Goal: Task Accomplishment & Management: Complete application form

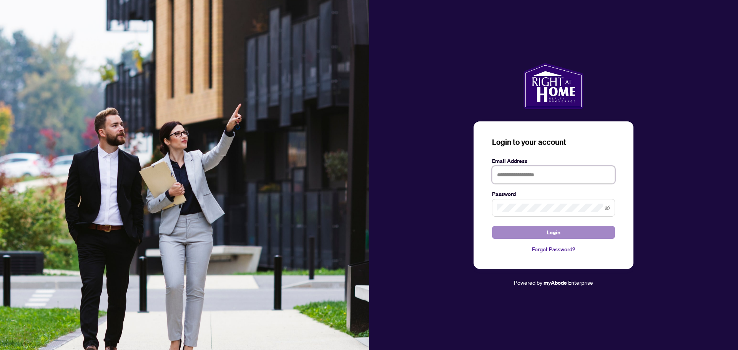
type input "**********"
click at [544, 232] on button "Login" at bounding box center [553, 232] width 123 height 13
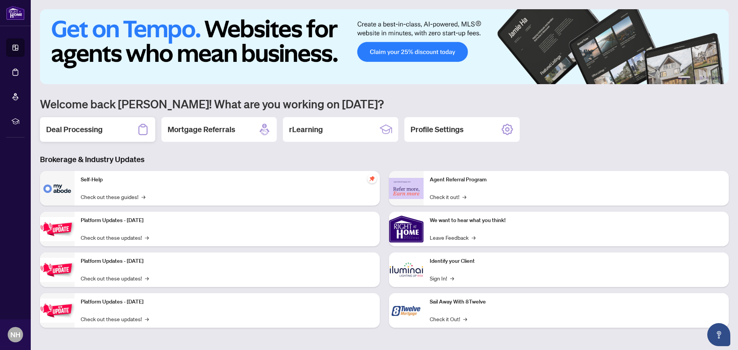
click at [74, 128] on h2 "Deal Processing" at bounding box center [74, 129] width 57 height 11
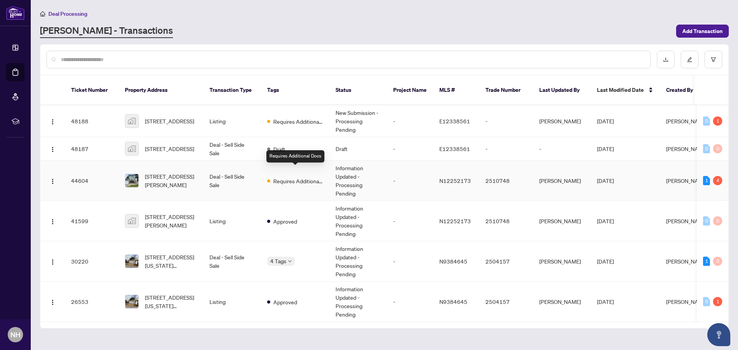
click at [306, 177] on span "Requires Additional Docs" at bounding box center [298, 181] width 50 height 8
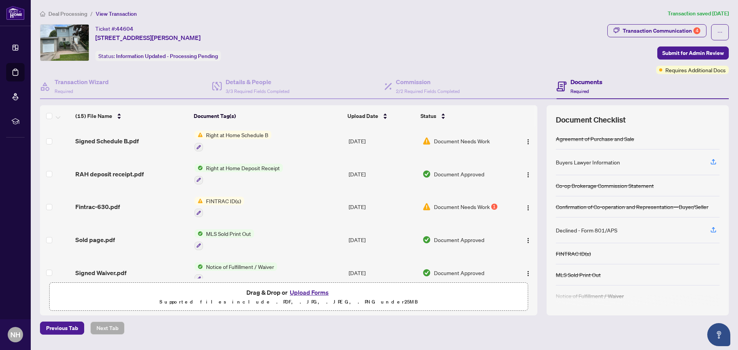
scroll to position [154, 0]
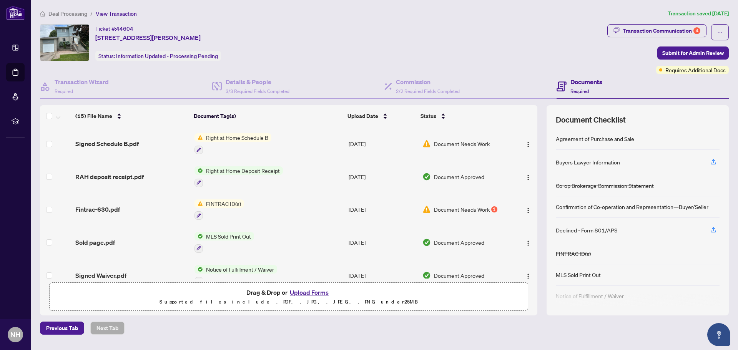
click at [459, 205] on span "Document Needs Work" at bounding box center [462, 209] width 56 height 8
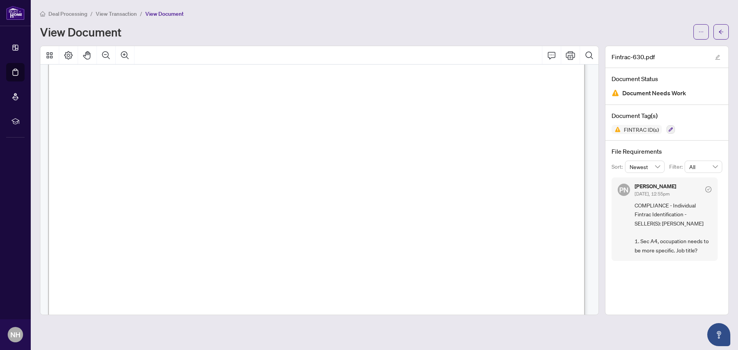
scroll to position [791, 0]
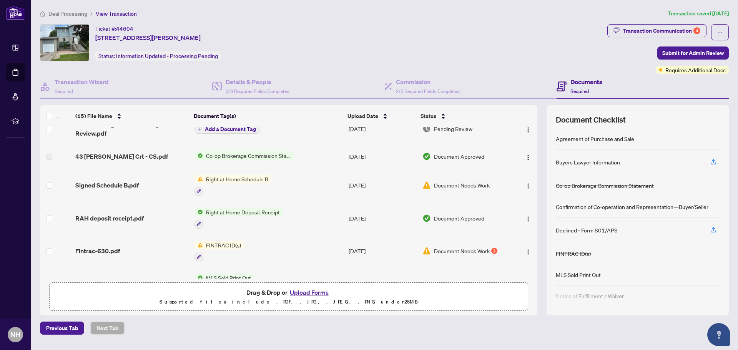
scroll to position [115, 0]
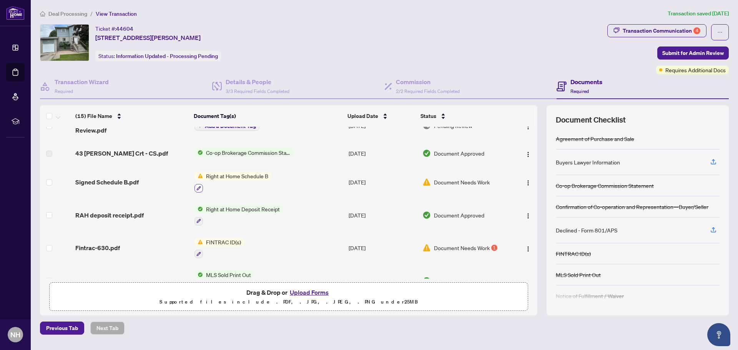
click at [196, 186] on icon "button" at bounding box center [198, 188] width 5 height 5
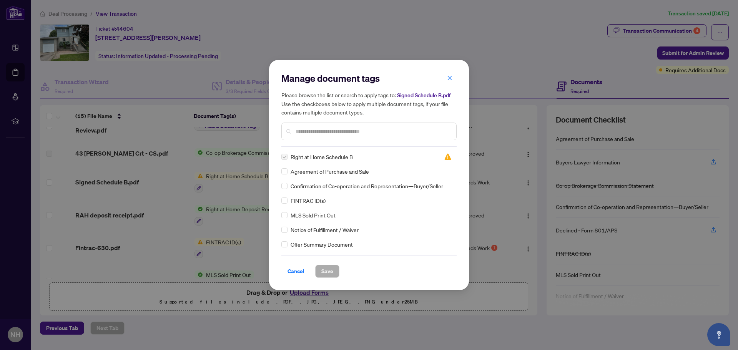
scroll to position [0, 0]
click at [293, 272] on span "Cancel" at bounding box center [296, 271] width 17 height 12
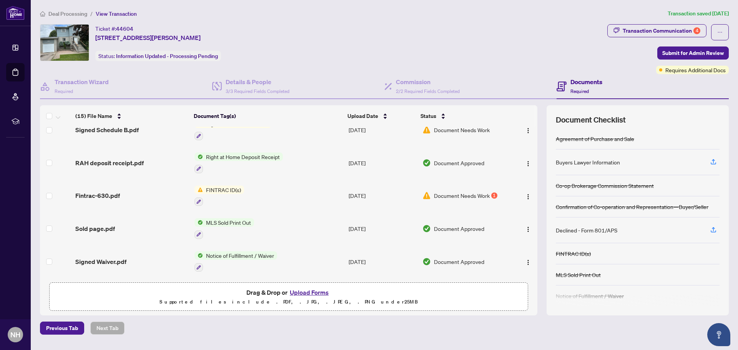
scroll to position [192, 0]
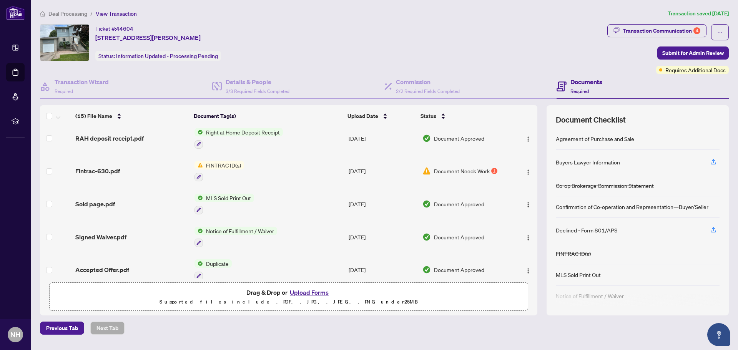
click at [484, 167] on span "Document Needs Work" at bounding box center [462, 171] width 56 height 8
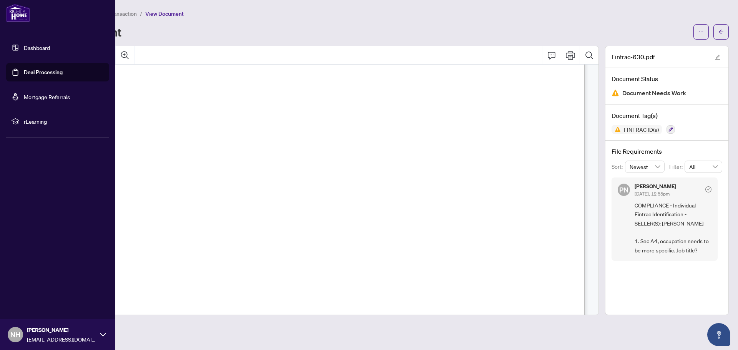
scroll to position [60, 0]
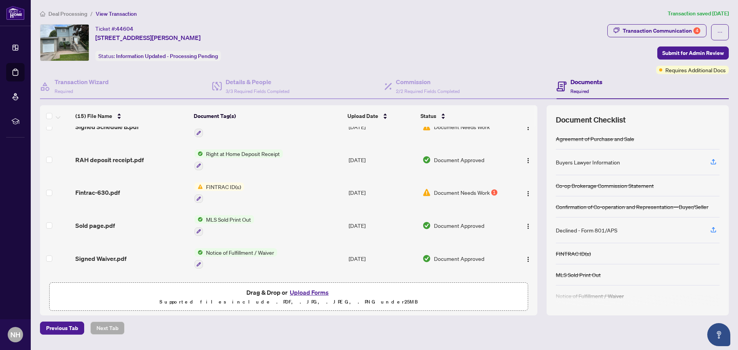
scroll to position [154, 0]
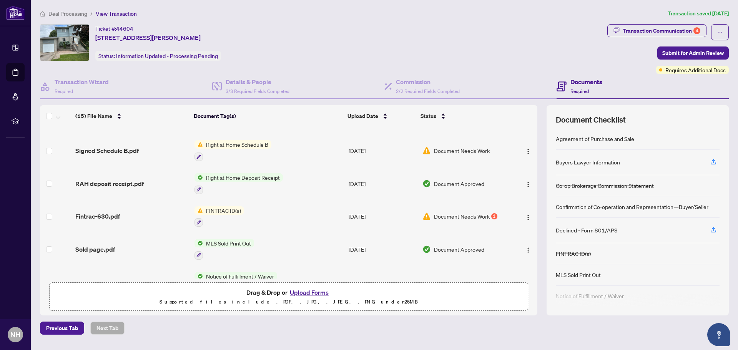
scroll to position [134, 0]
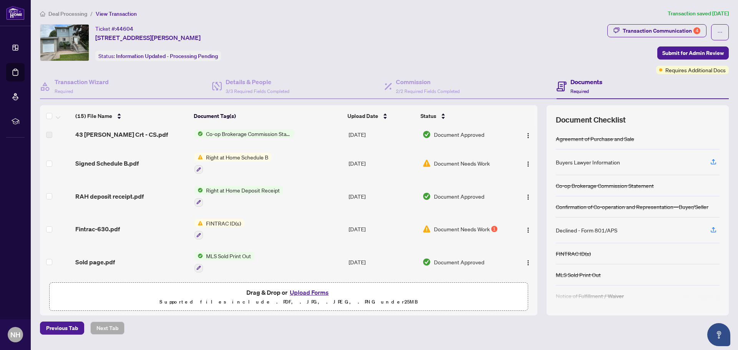
click at [218, 219] on span "FINTRAC ID(s)" at bounding box center [223, 223] width 41 height 8
click at [222, 219] on span "FINTRAC ID(s)" at bounding box center [223, 223] width 41 height 8
click at [268, 215] on td "FINTRAC ID(s)" at bounding box center [268, 229] width 154 height 33
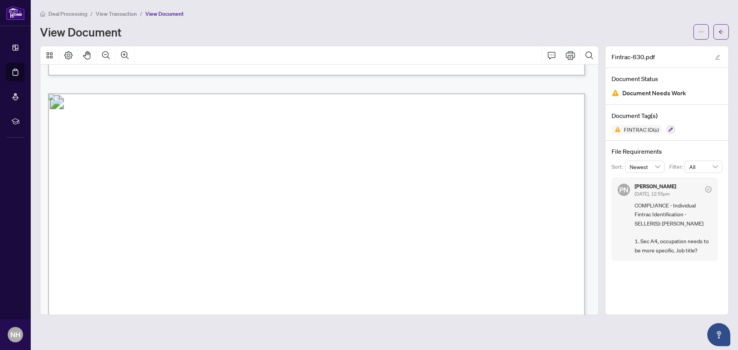
scroll to position [692, 0]
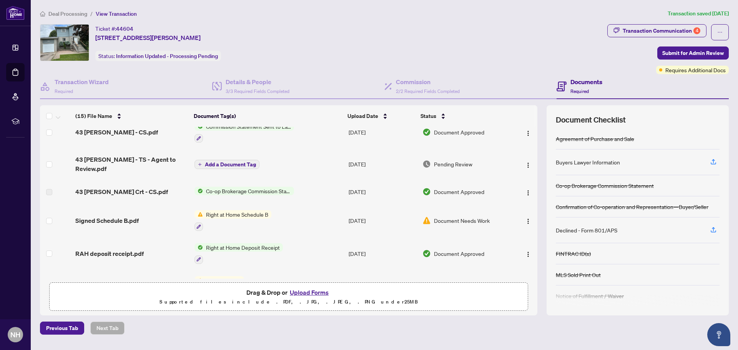
scroll to position [38, 0]
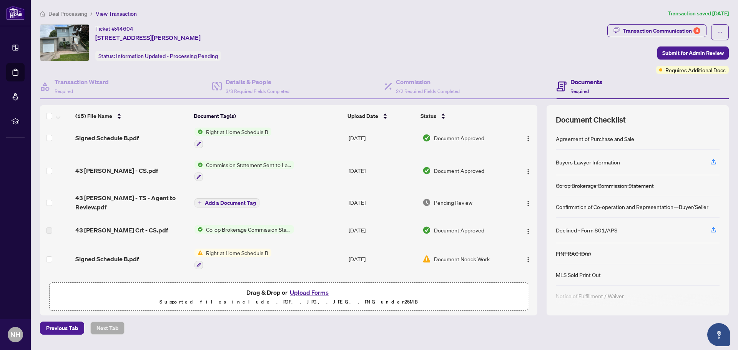
click at [443, 200] on span "Pending Review" at bounding box center [453, 202] width 38 height 8
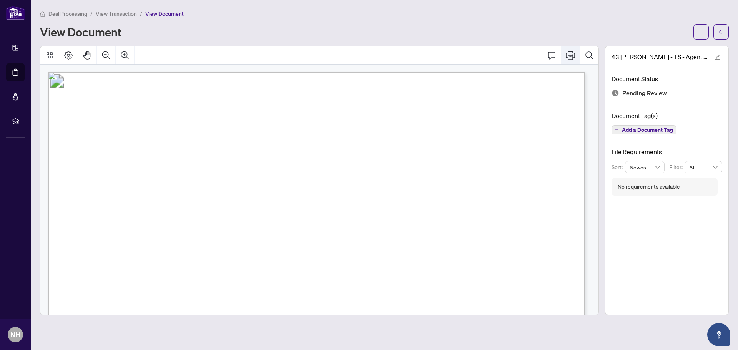
click at [571, 53] on icon "Print" at bounding box center [570, 55] width 9 height 9
click at [567, 55] on icon "Print" at bounding box center [570, 55] width 9 height 9
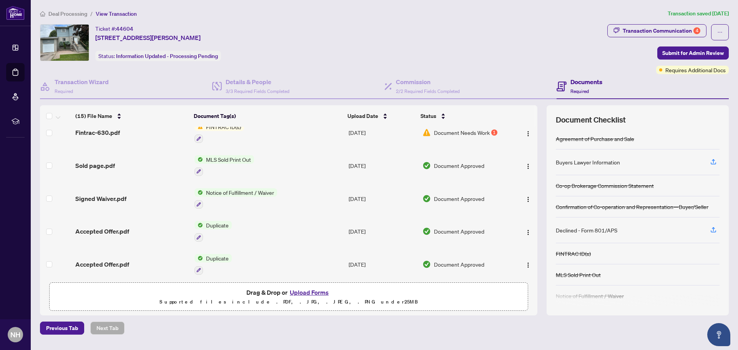
scroll to position [326, 0]
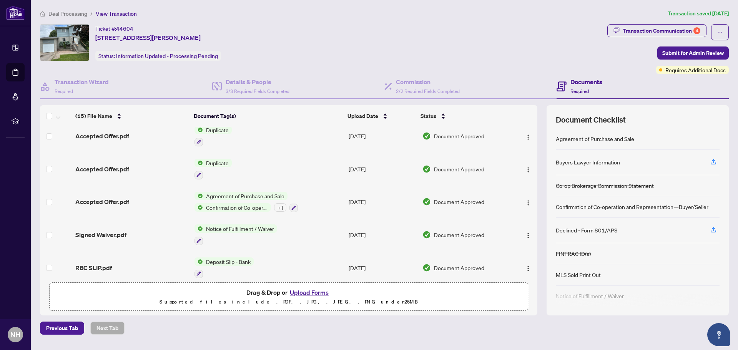
click at [307, 293] on button "Upload Forms" at bounding box center [309, 293] width 43 height 10
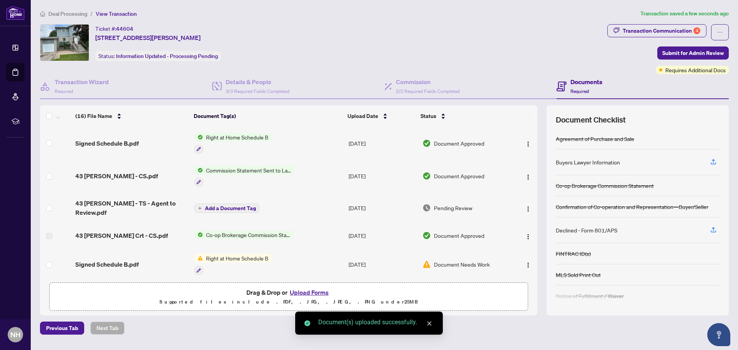
scroll to position [0, 0]
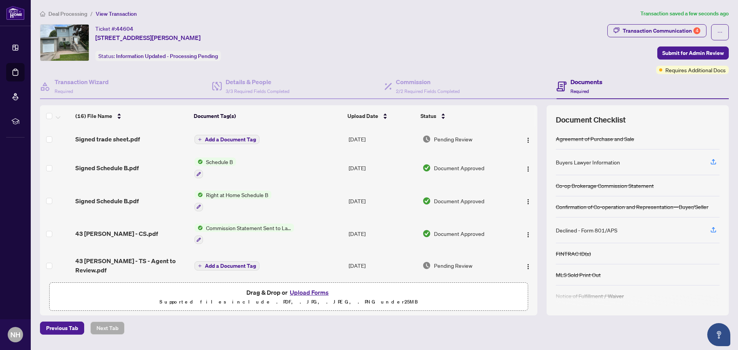
click at [236, 139] on span "Add a Document Tag" at bounding box center [230, 139] width 51 height 5
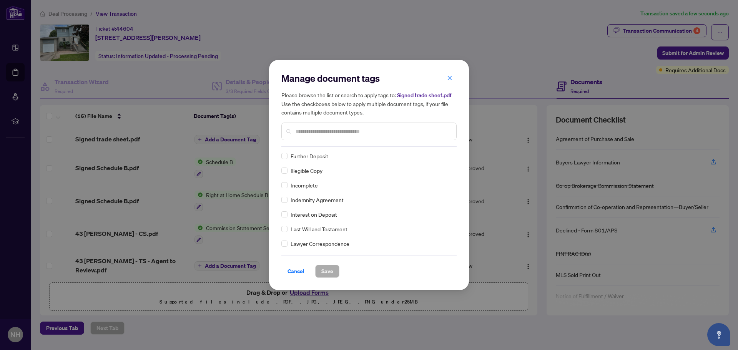
scroll to position [1038, 0]
click at [318, 129] on input "text" at bounding box center [373, 131] width 155 height 8
type input "*****"
click at [328, 270] on span "Save" at bounding box center [327, 271] width 12 height 12
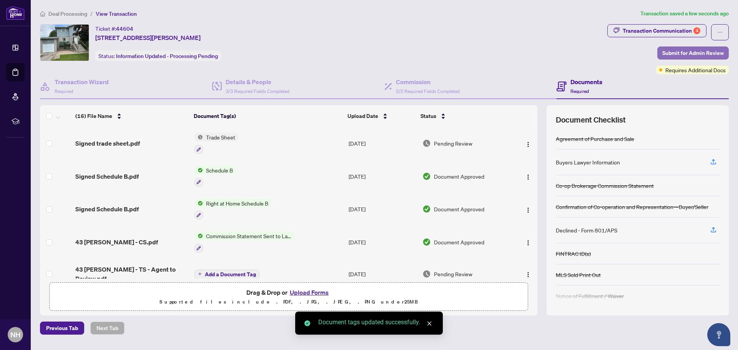
click at [675, 52] on span "Submit for Admin Review" at bounding box center [693, 53] width 62 height 12
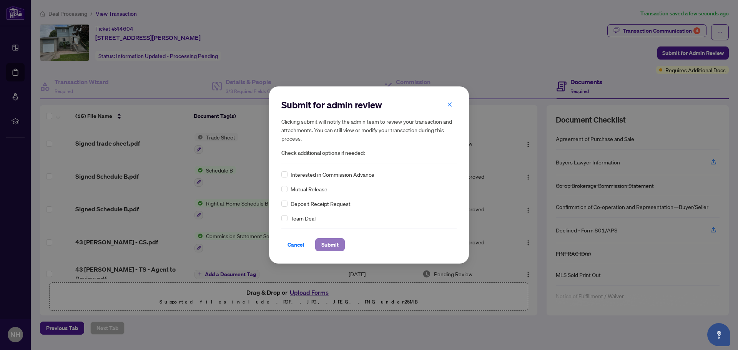
click at [333, 245] on span "Submit" at bounding box center [329, 245] width 17 height 12
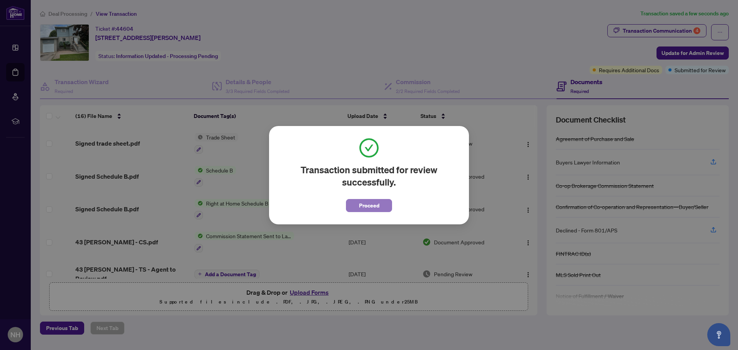
click at [368, 207] on span "Proceed" at bounding box center [369, 206] width 20 height 12
